Goal: Information Seeking & Learning: Learn about a topic

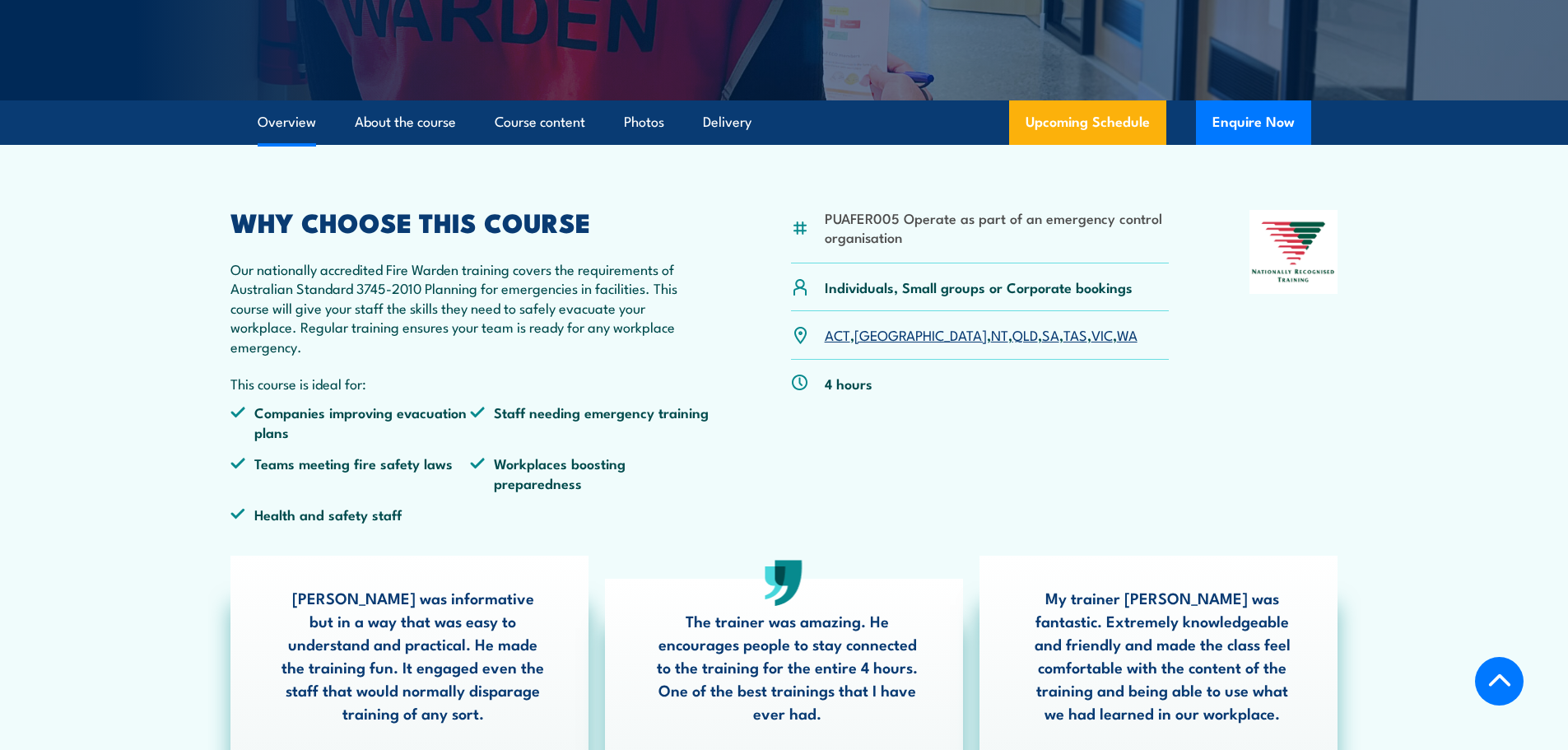
scroll to position [411, 0]
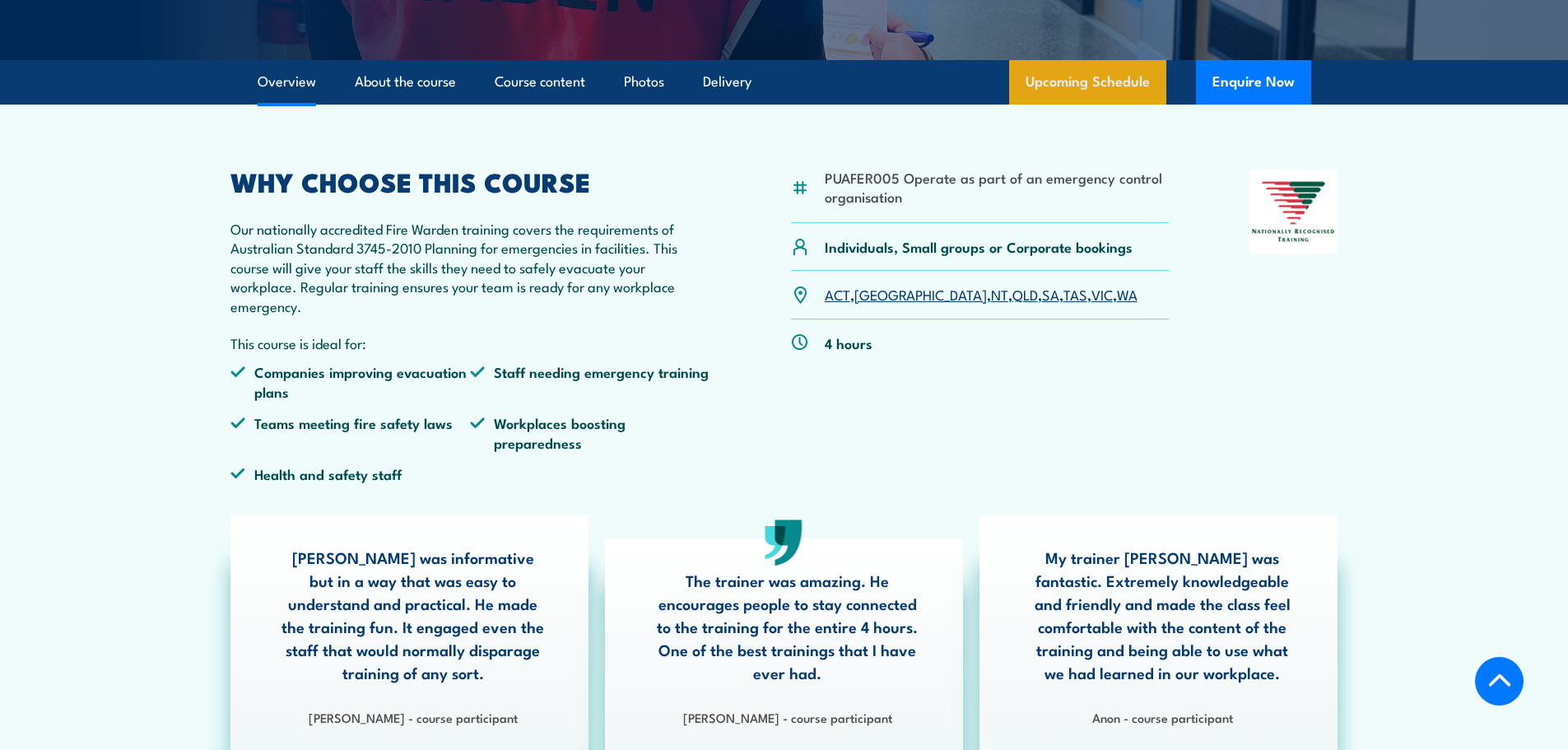
click at [1094, 83] on link "Upcoming Schedule" at bounding box center [1087, 82] width 157 height 44
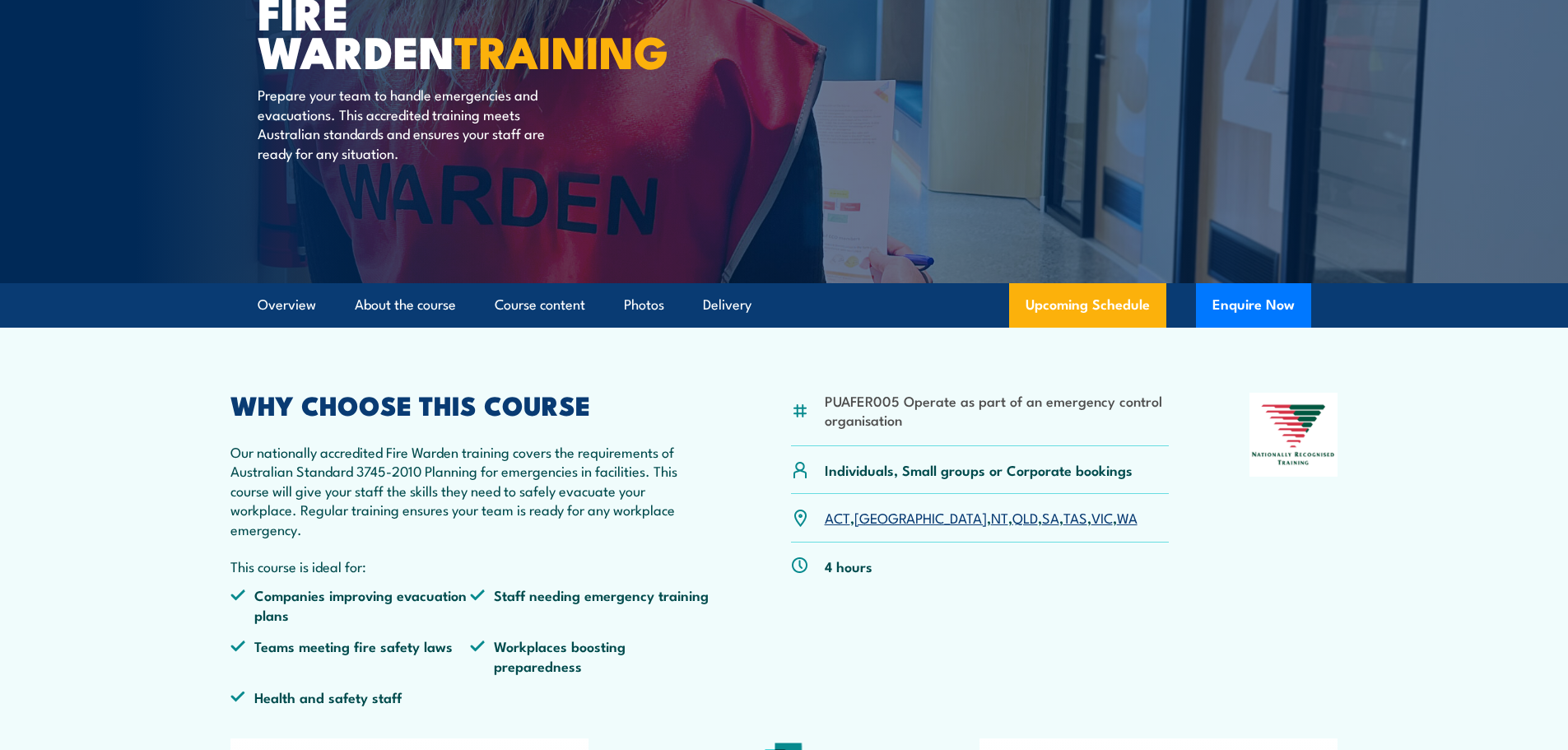
scroll to position [98, 0]
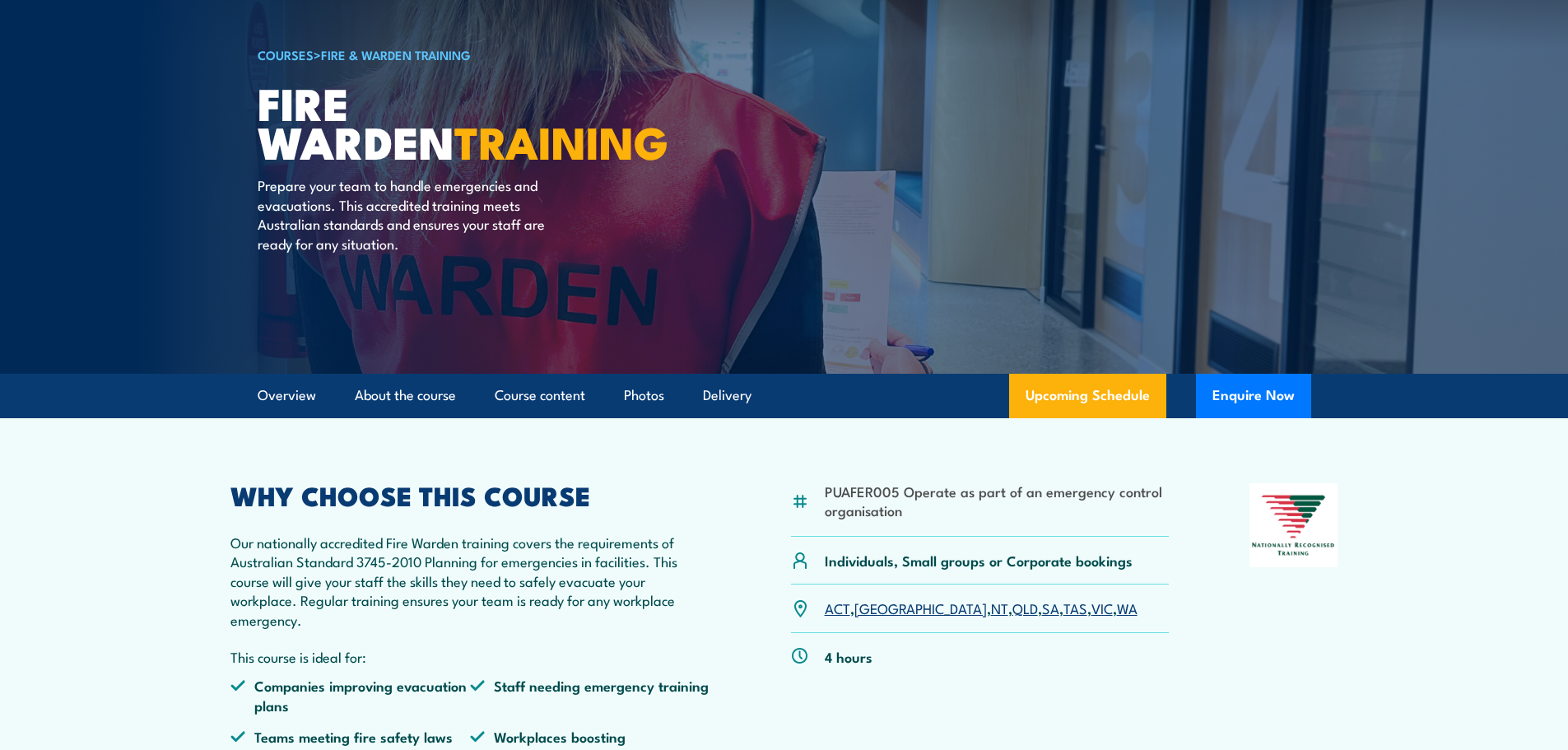
click at [1117, 611] on link "WA" at bounding box center [1127, 607] width 21 height 20
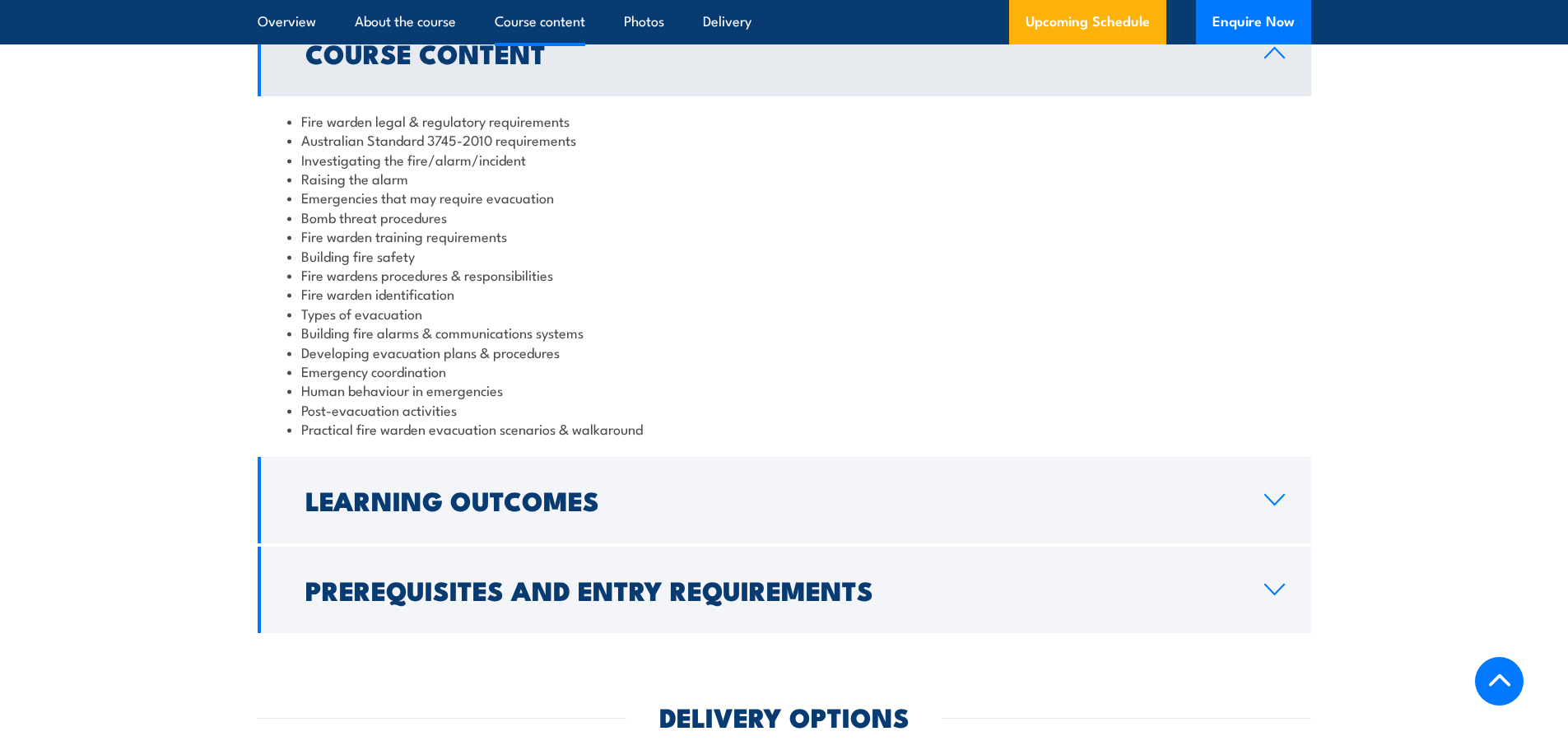
scroll to position [1662, 0]
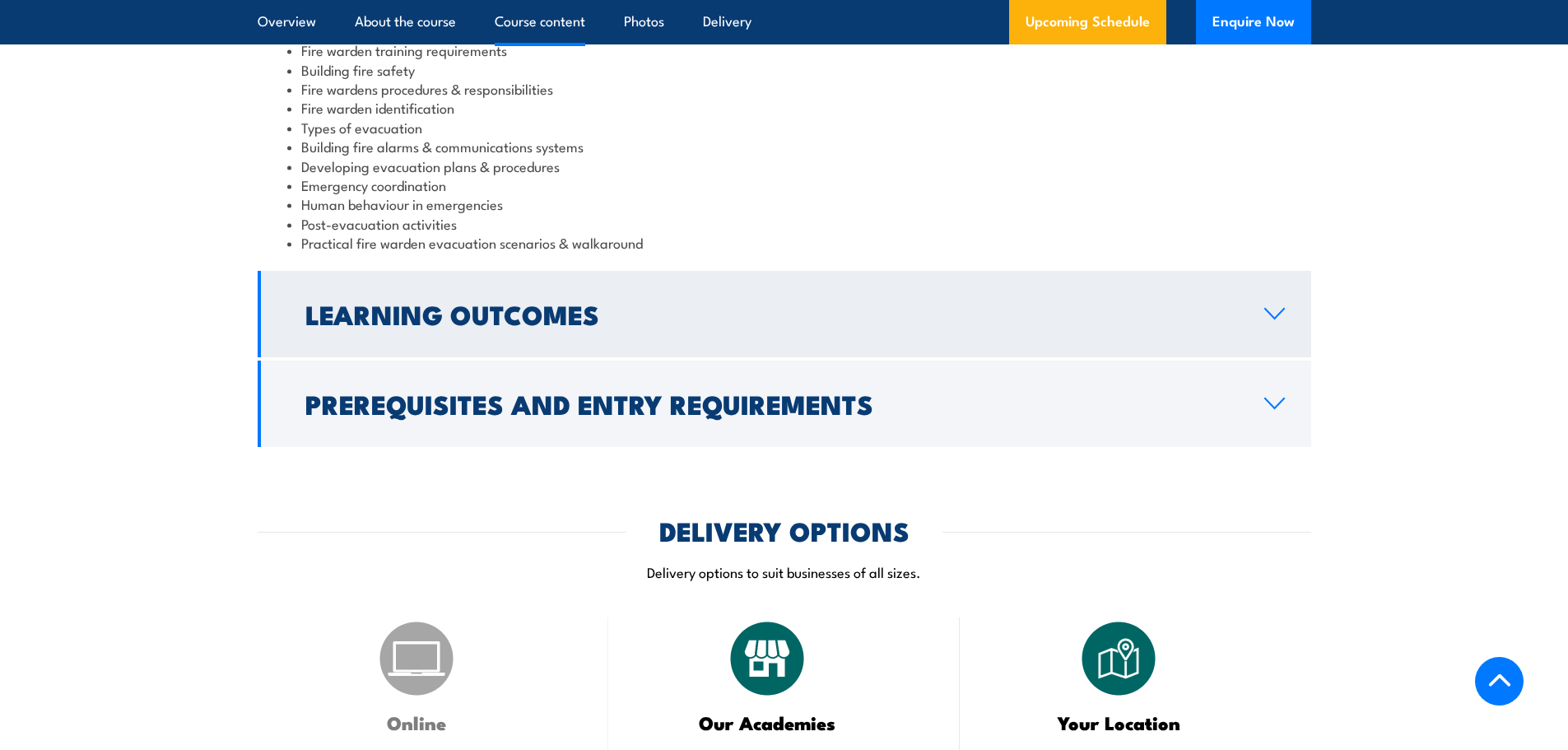
click at [536, 325] on h2 "Learning Outcomes" at bounding box center [772, 314] width 933 height 23
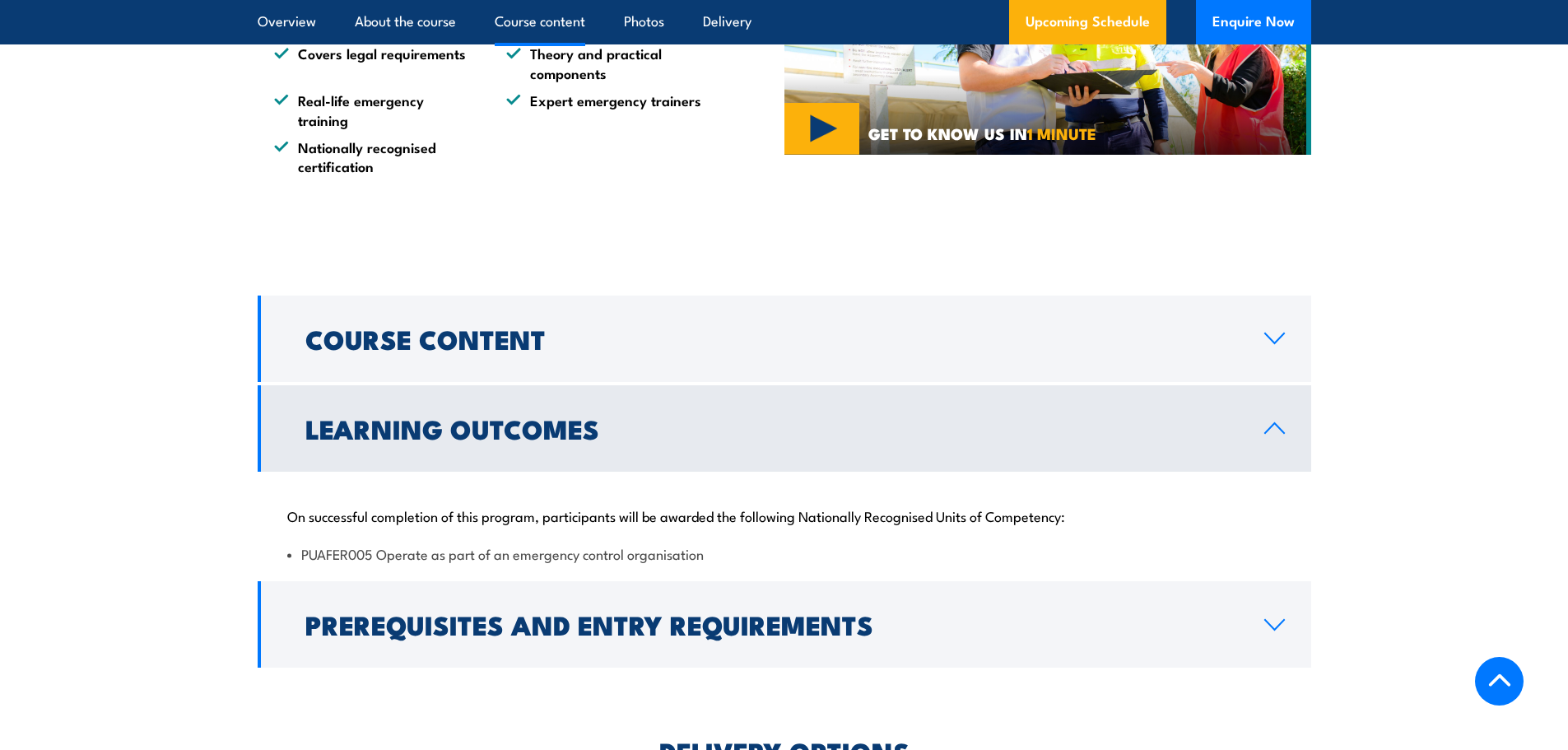
scroll to position [1646, 0]
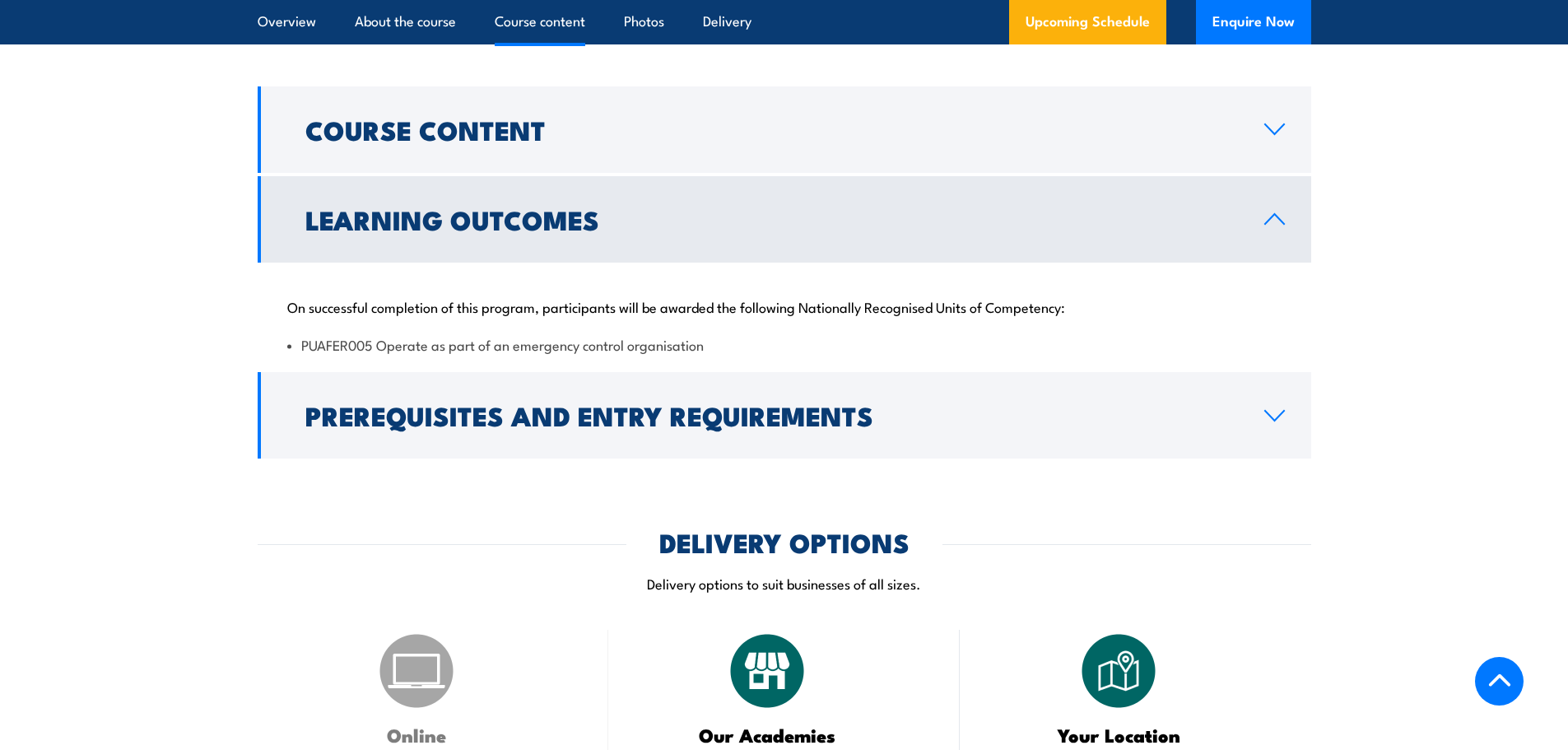
click at [563, 208] on h2 "Learning Outcomes" at bounding box center [772, 219] width 933 height 23
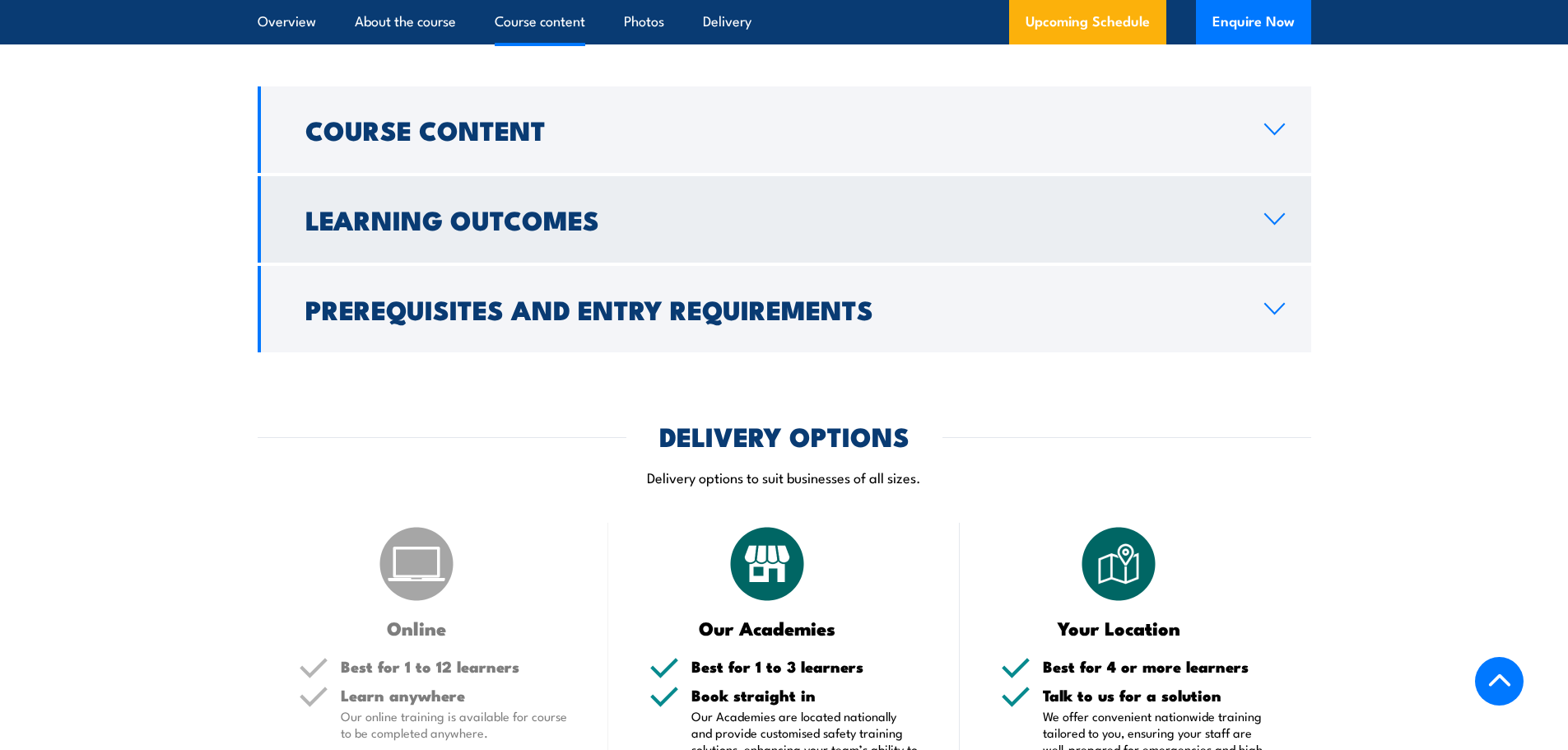
click at [563, 208] on h2 "Learning Outcomes" at bounding box center [772, 219] width 933 height 23
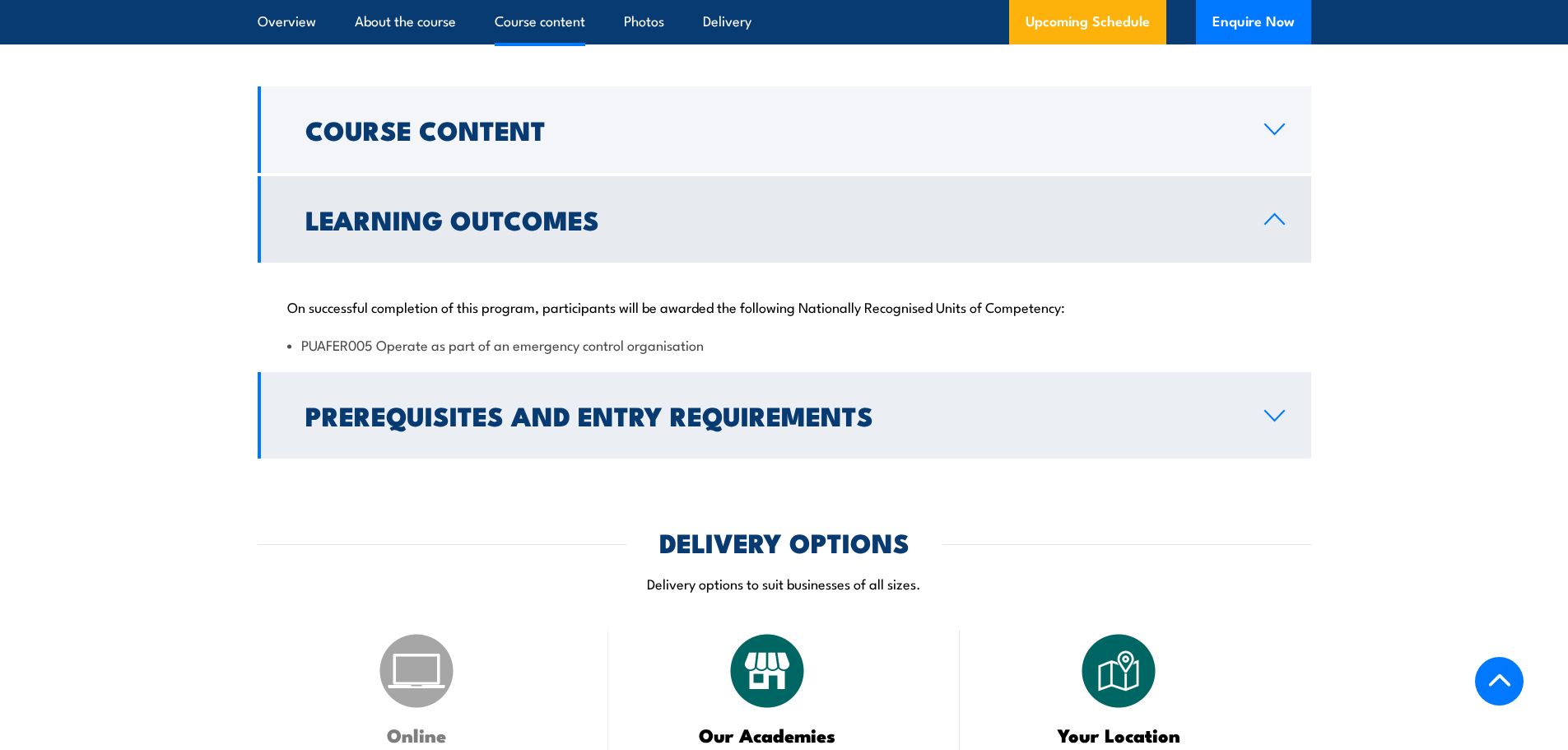
click at [569, 403] on h2 "Prerequisites and Entry Requirements" at bounding box center [772, 415] width 933 height 23
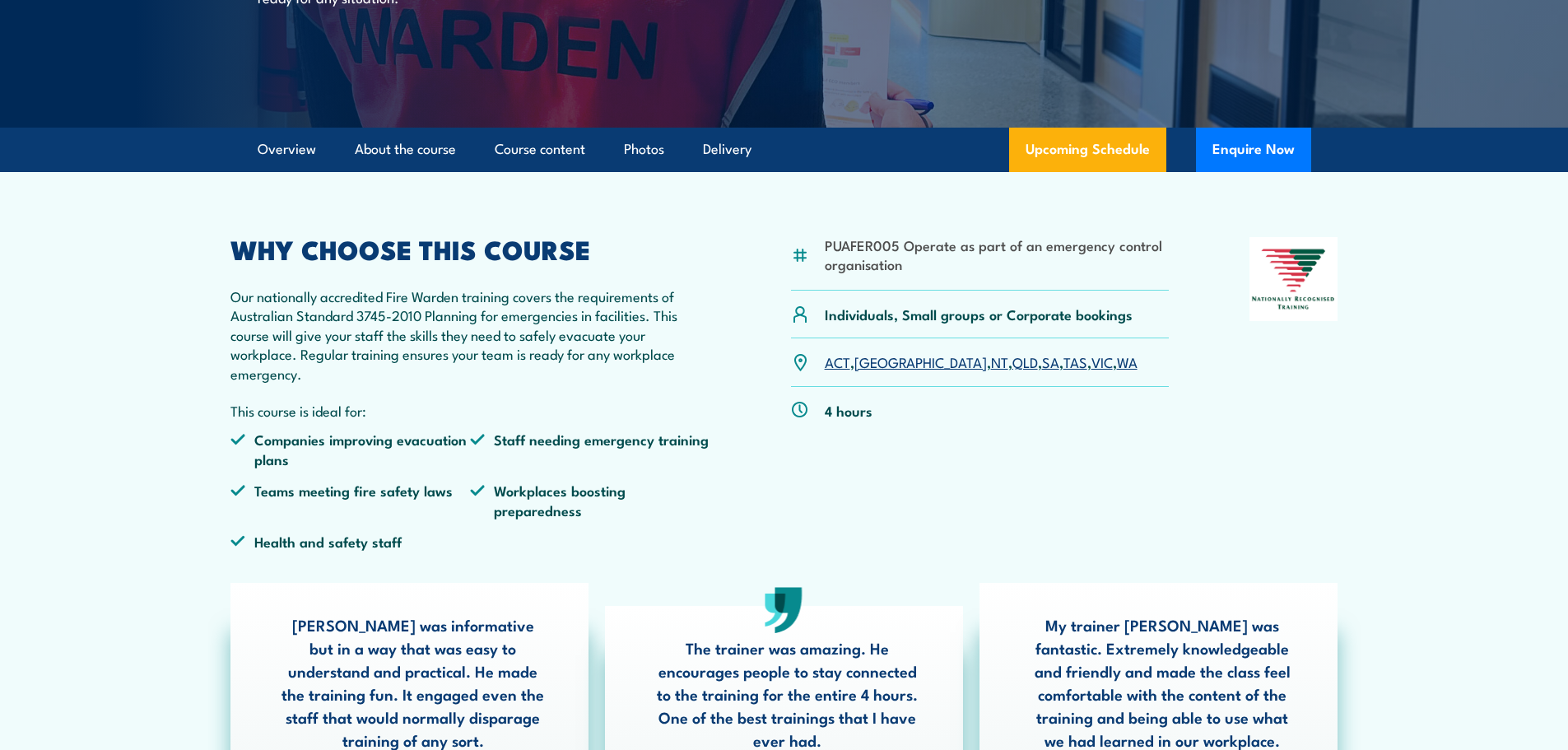
scroll to position [411, 0]
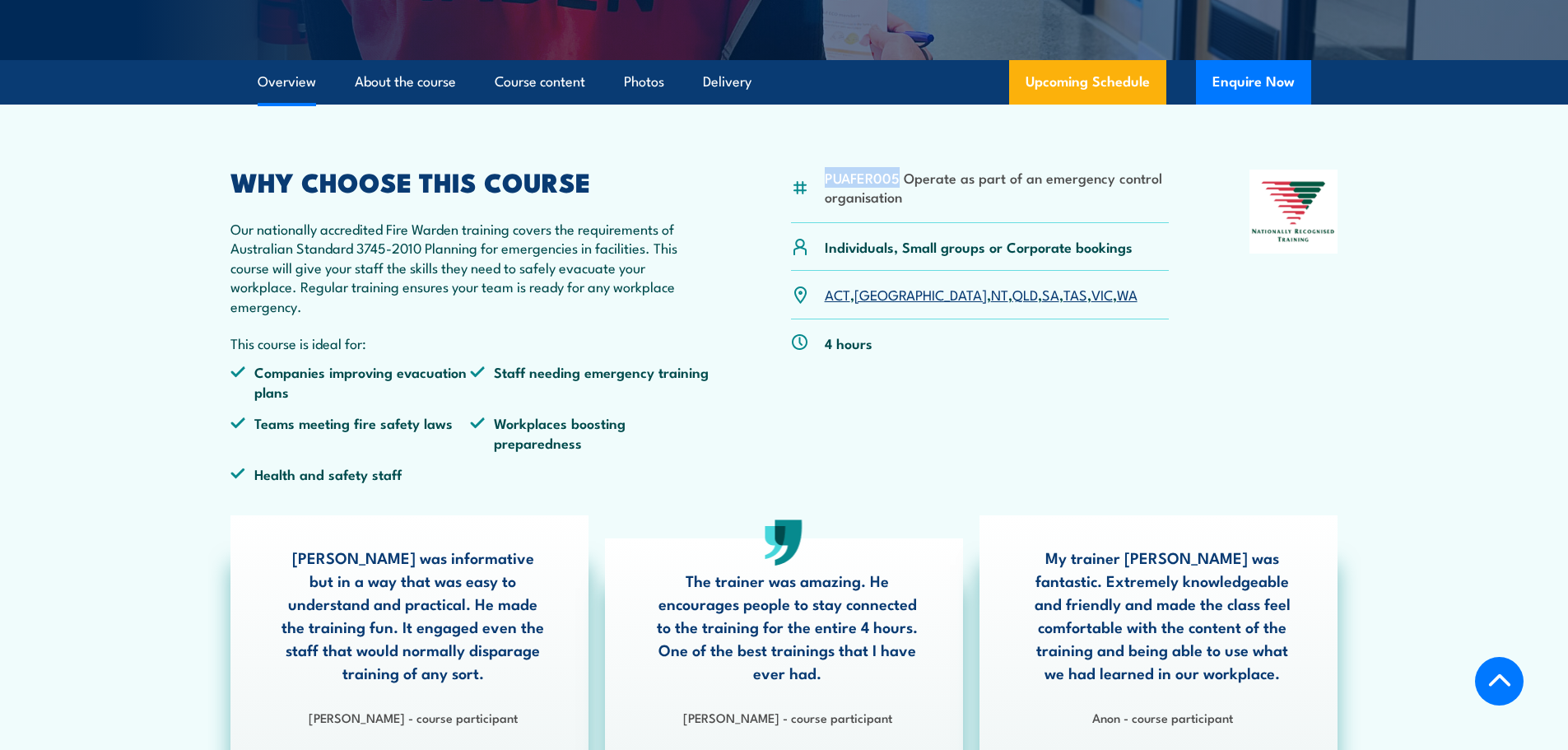
drag, startPoint x: 826, startPoint y: 181, endPoint x: 897, endPoint y: 177, distance: 71.1
click at [897, 177] on li "PUAFER005 Operate as part of an emergency control organisation" at bounding box center [996, 187] width 345 height 38
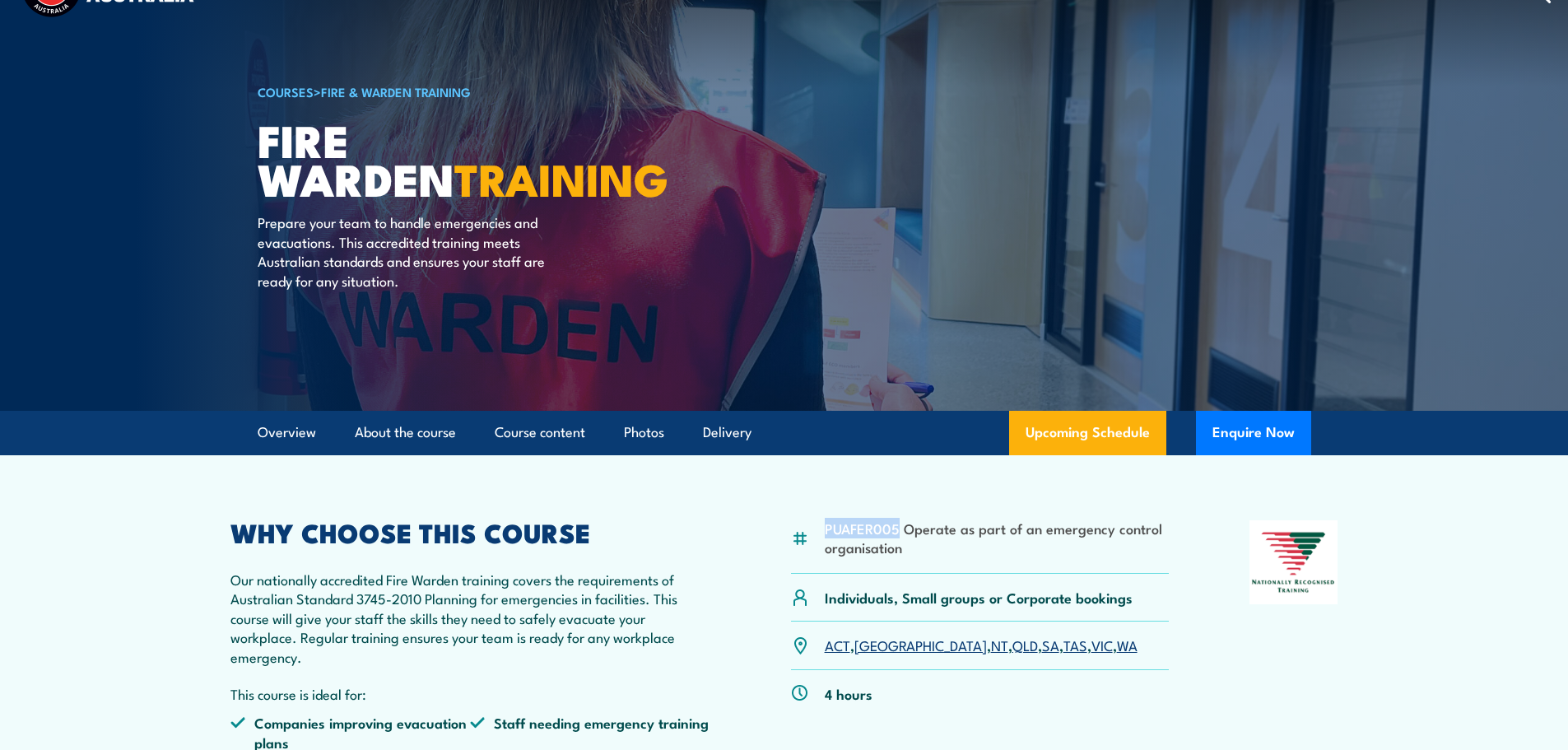
scroll to position [0, 0]
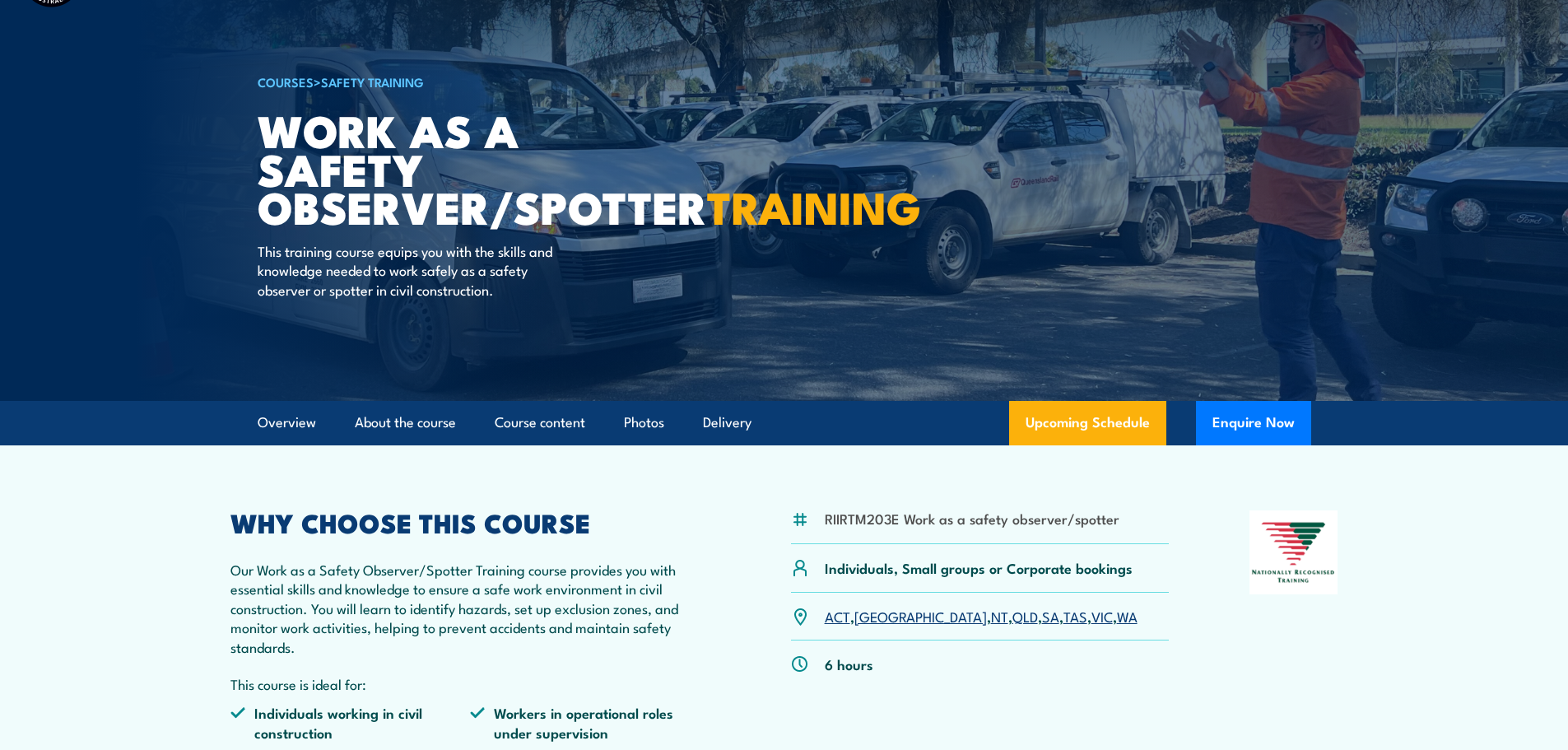
scroll to position [247, 0]
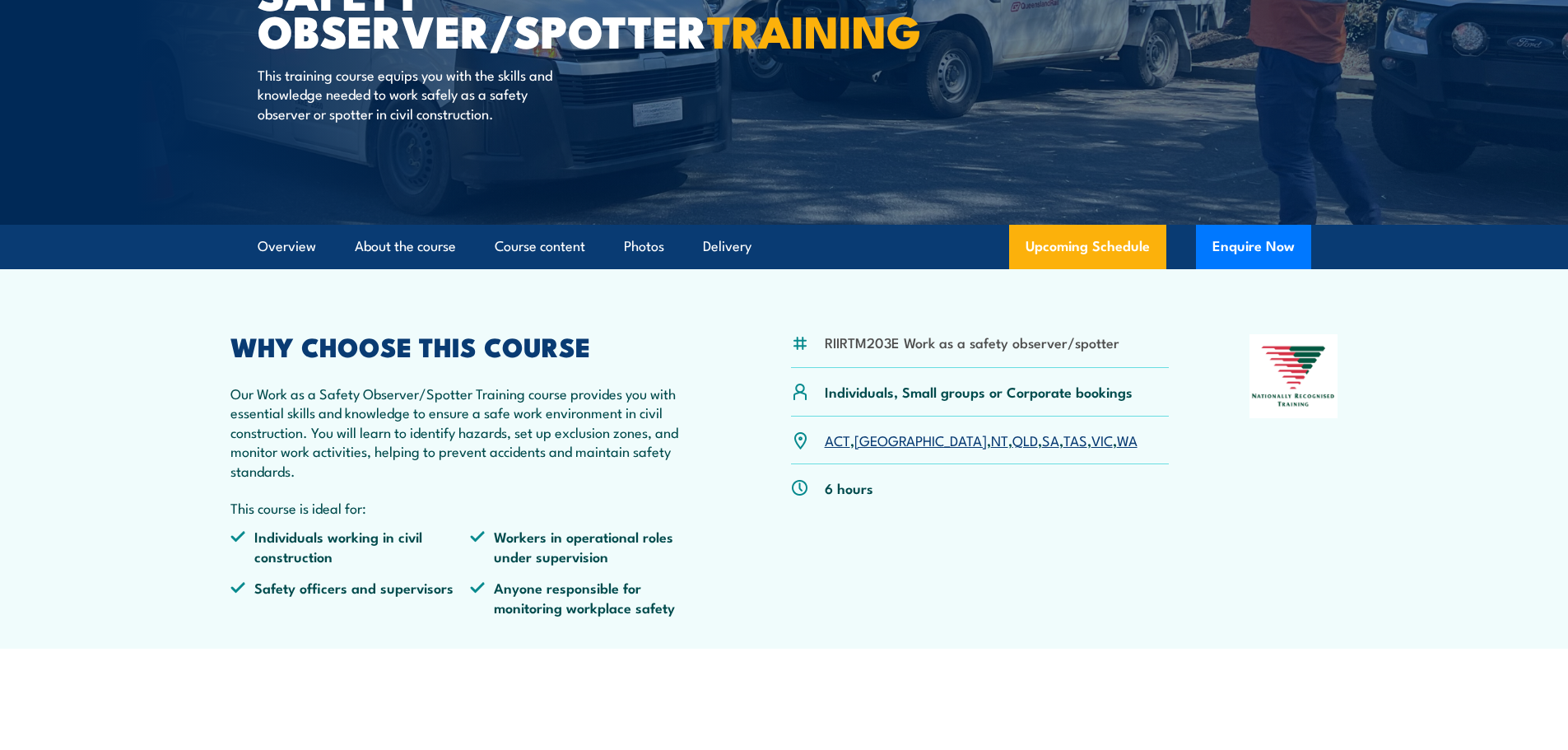
click at [1117, 443] on link "WA" at bounding box center [1127, 440] width 21 height 20
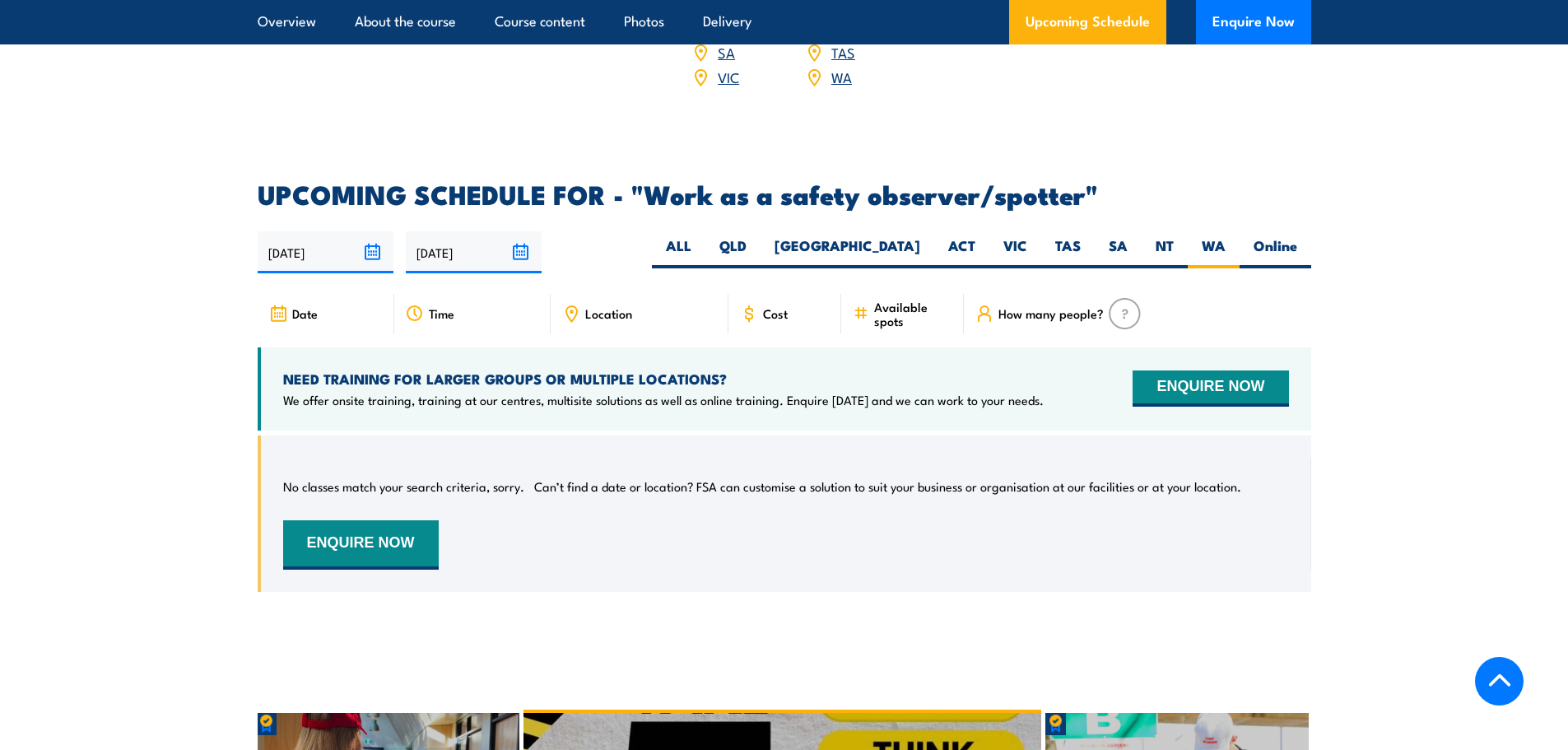
scroll to position [2358, 0]
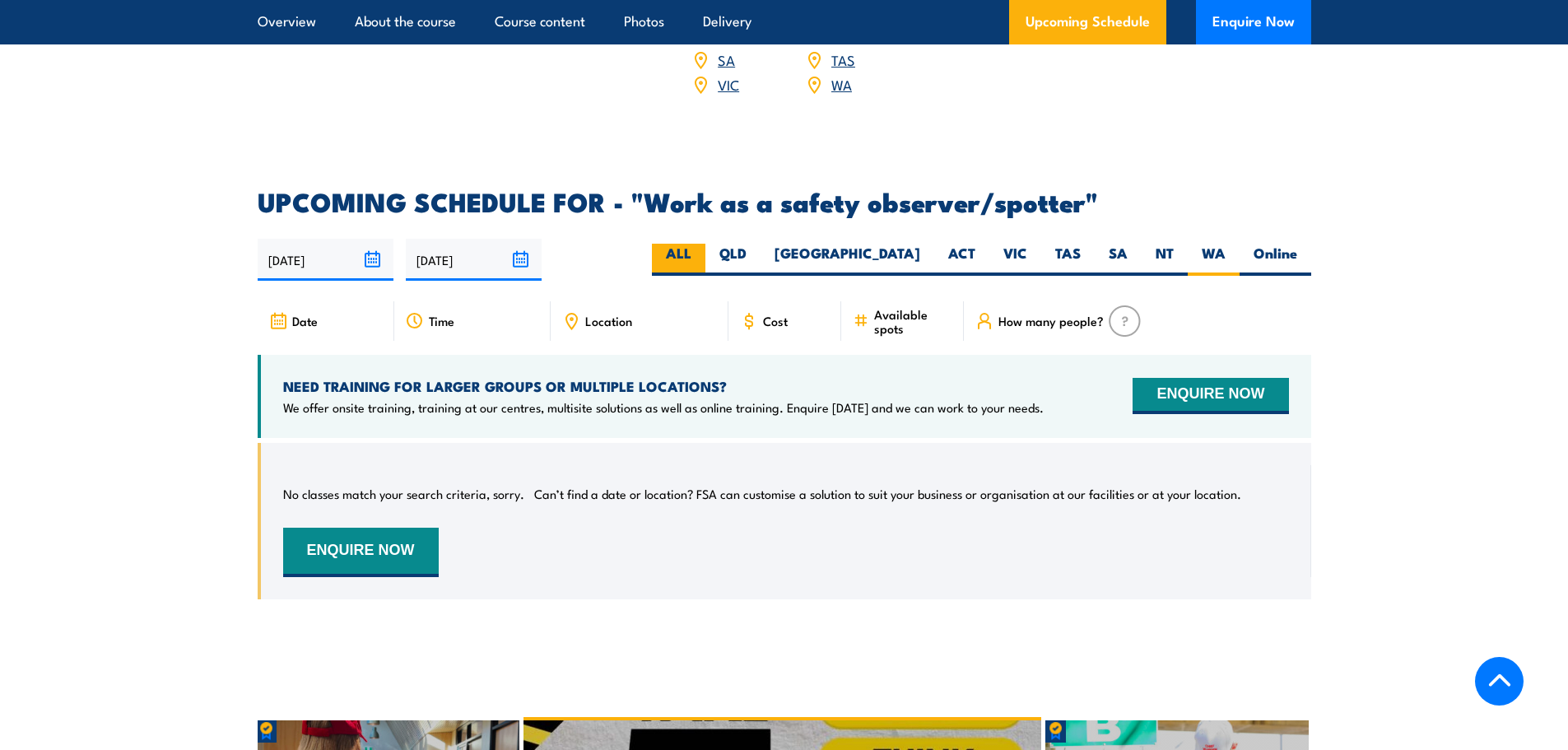
click at [705, 244] on label "ALL" at bounding box center [678, 259] width 53 height 32
click at [702, 244] on input "ALL" at bounding box center [697, 249] width 11 height 11
radio input "true"
